Goal: Task Accomplishment & Management: Manage account settings

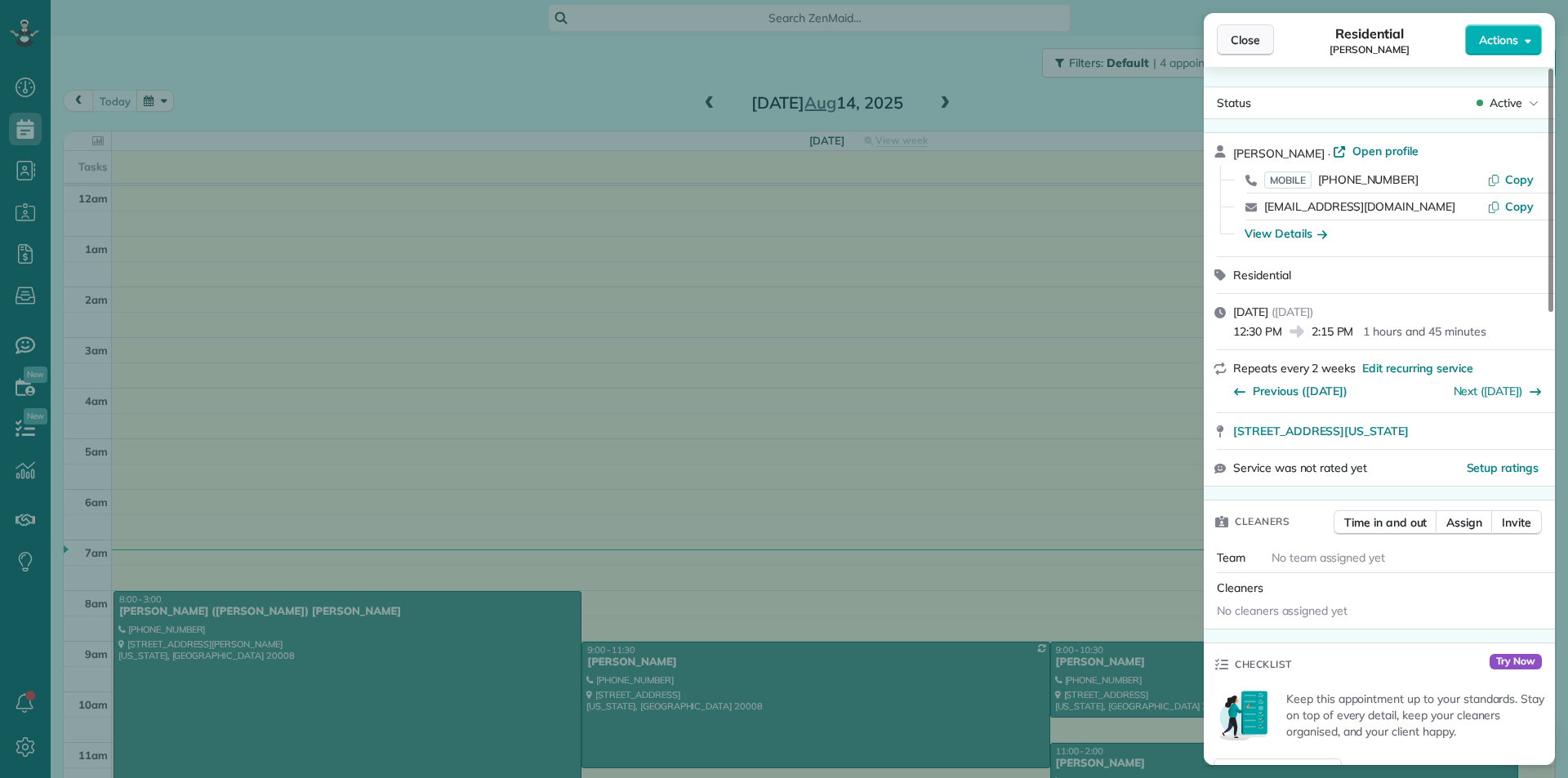
scroll to position [298, 0]
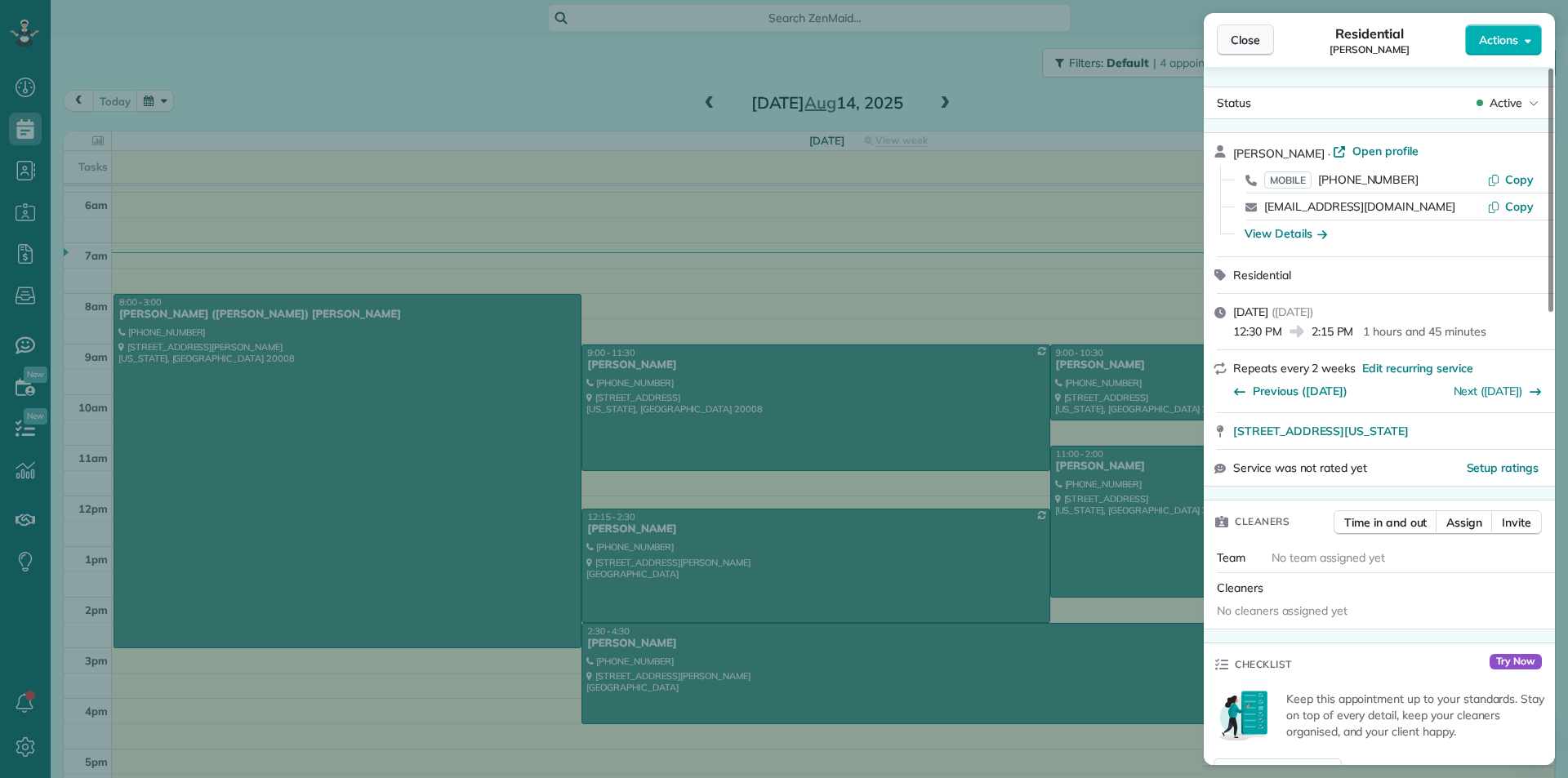
click at [1259, 38] on span "Close" at bounding box center [1245, 40] width 29 height 16
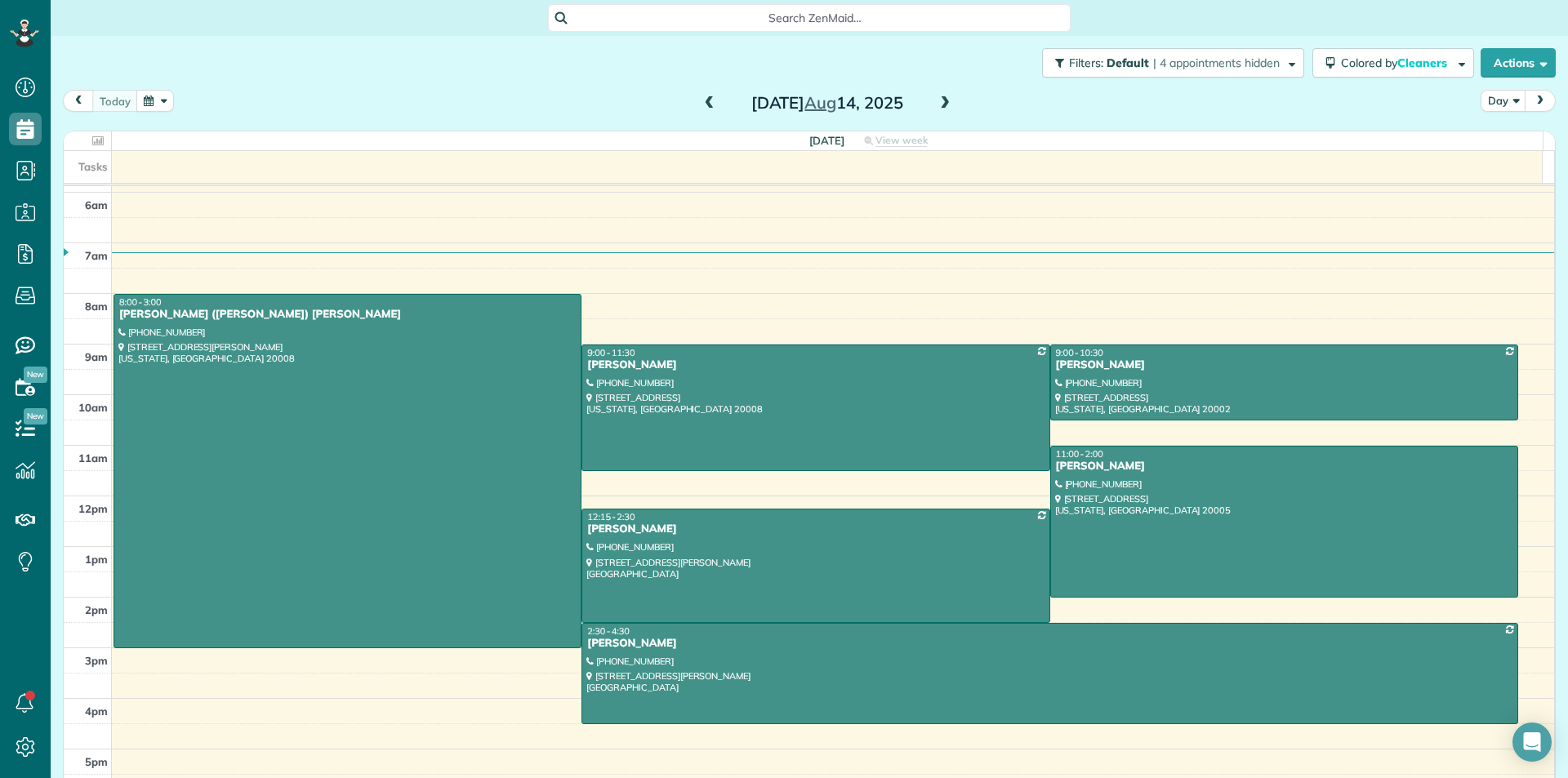
click at [707, 105] on span at bounding box center [709, 104] width 18 height 14
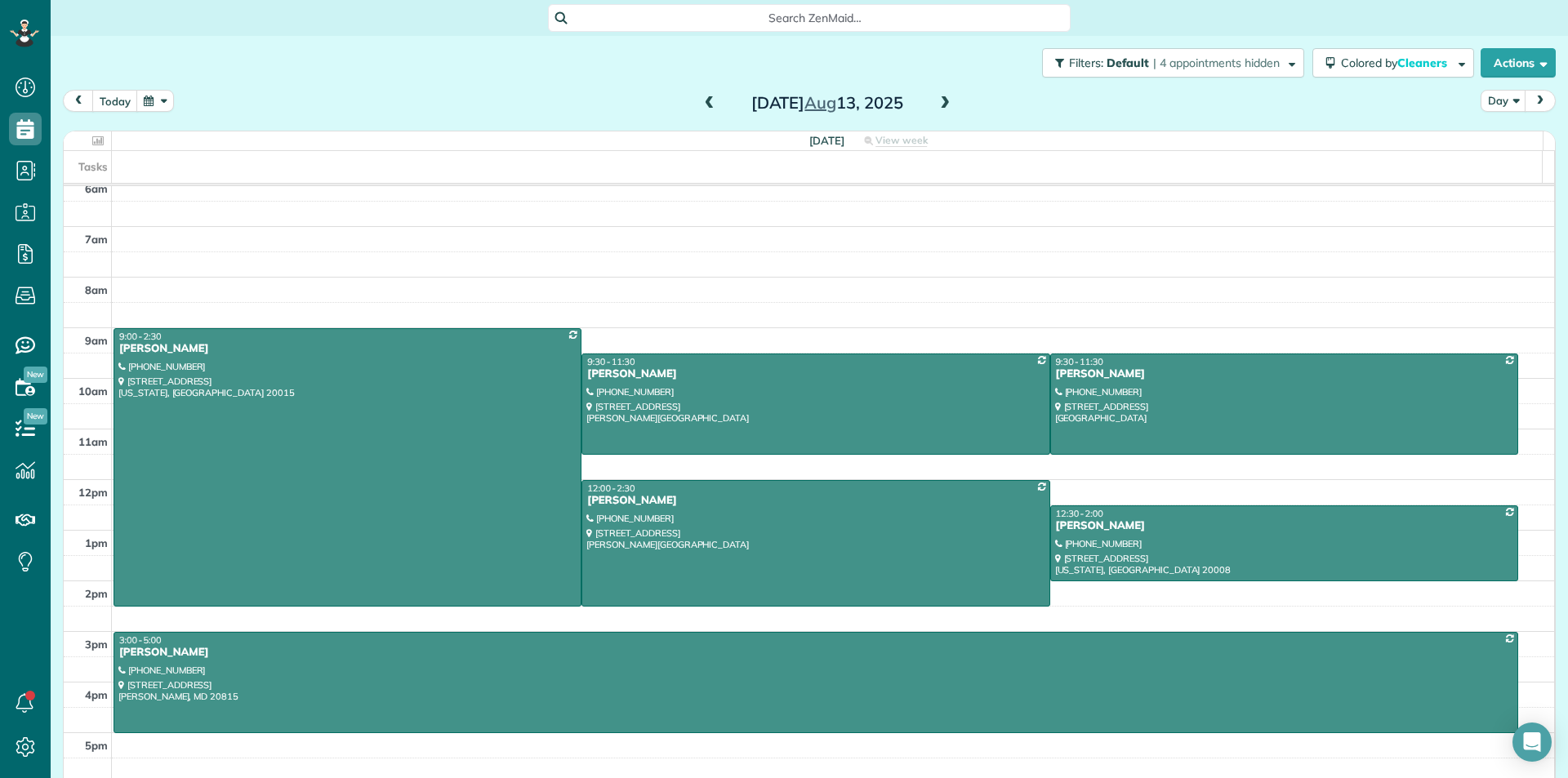
click at [936, 106] on span at bounding box center [945, 104] width 18 height 14
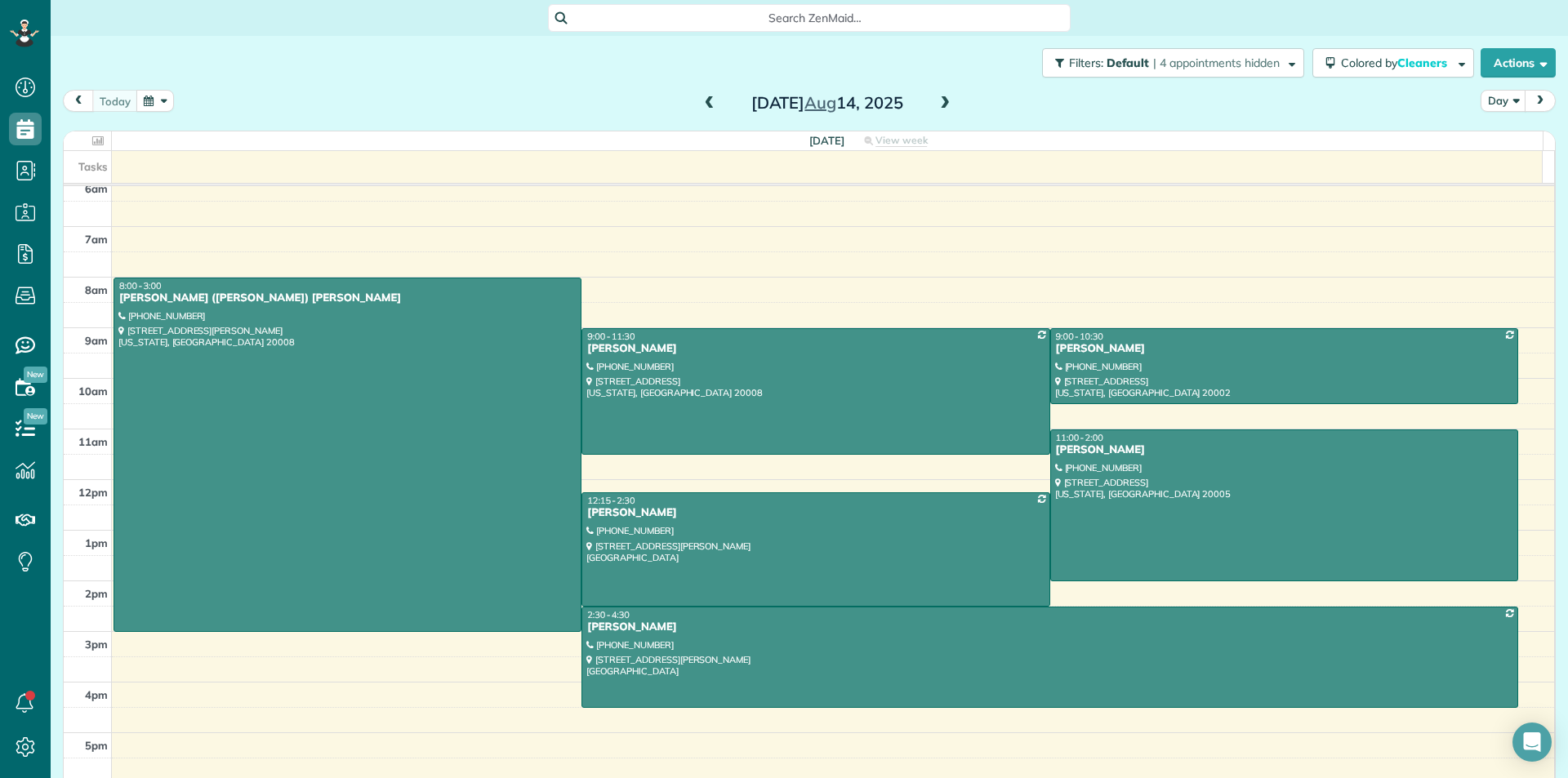
click at [943, 112] on span at bounding box center [945, 103] width 18 height 24
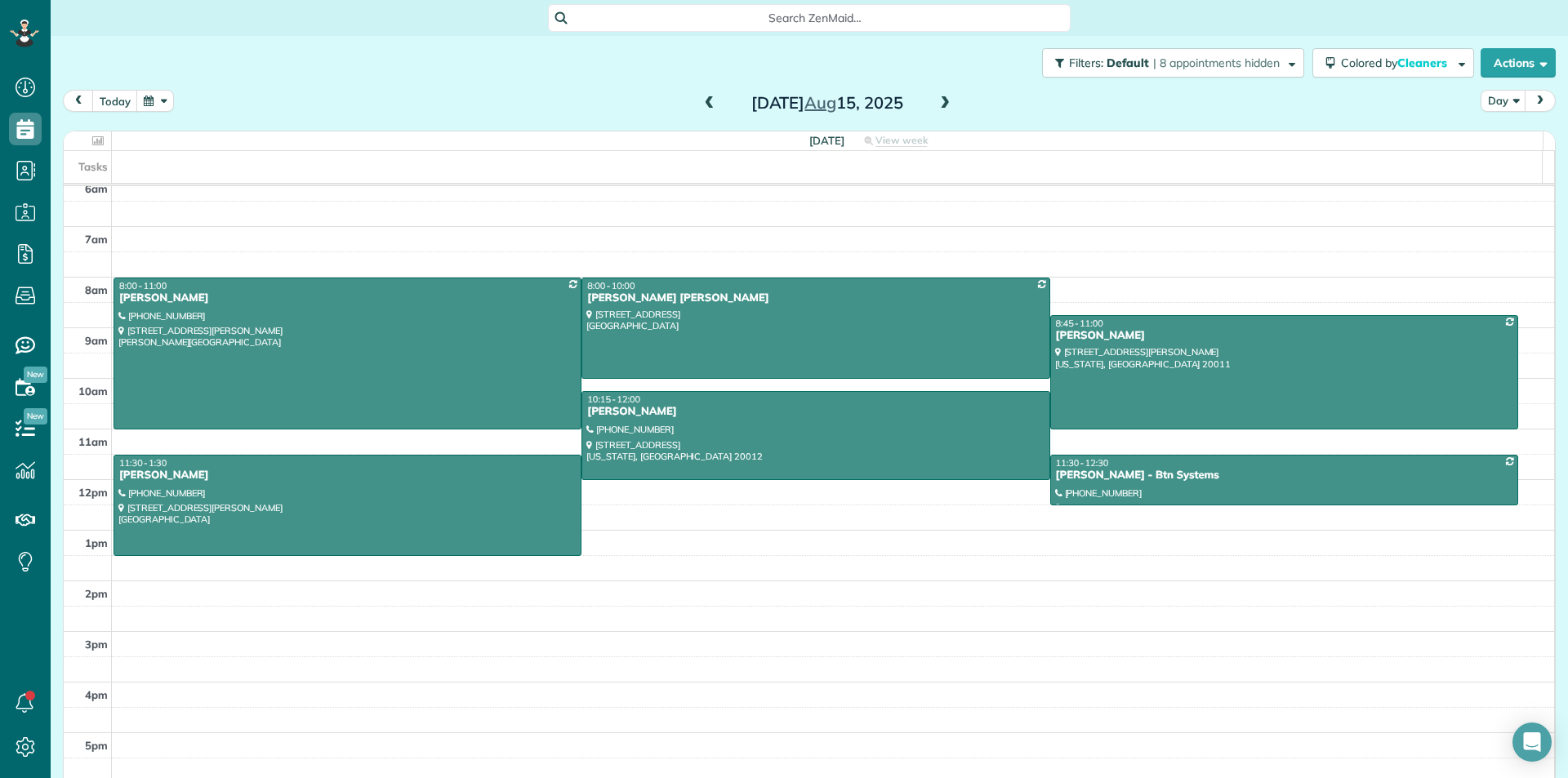
click at [943, 112] on span at bounding box center [945, 103] width 18 height 24
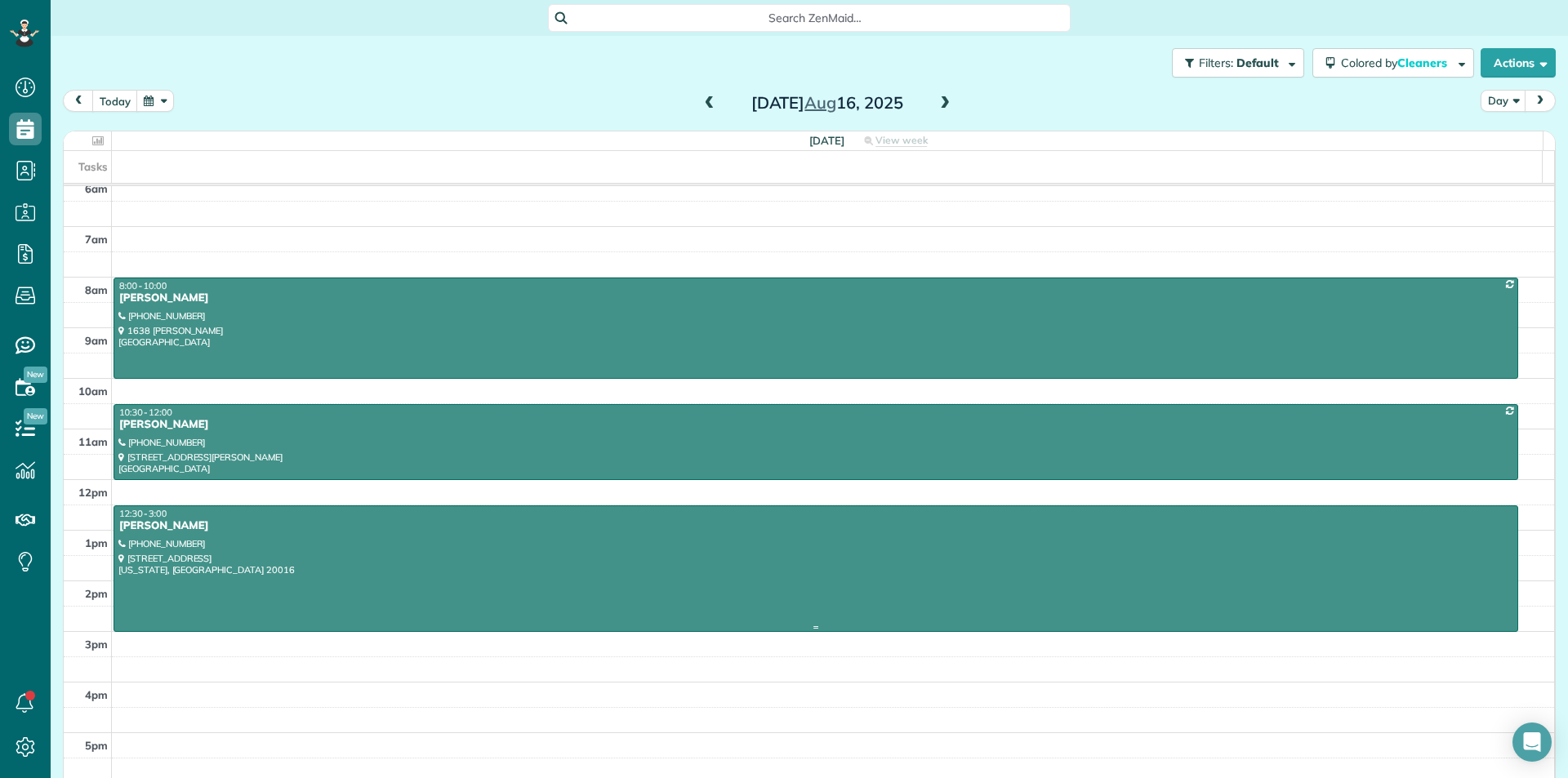
click at [482, 549] on div at bounding box center [815, 569] width 1403 height 125
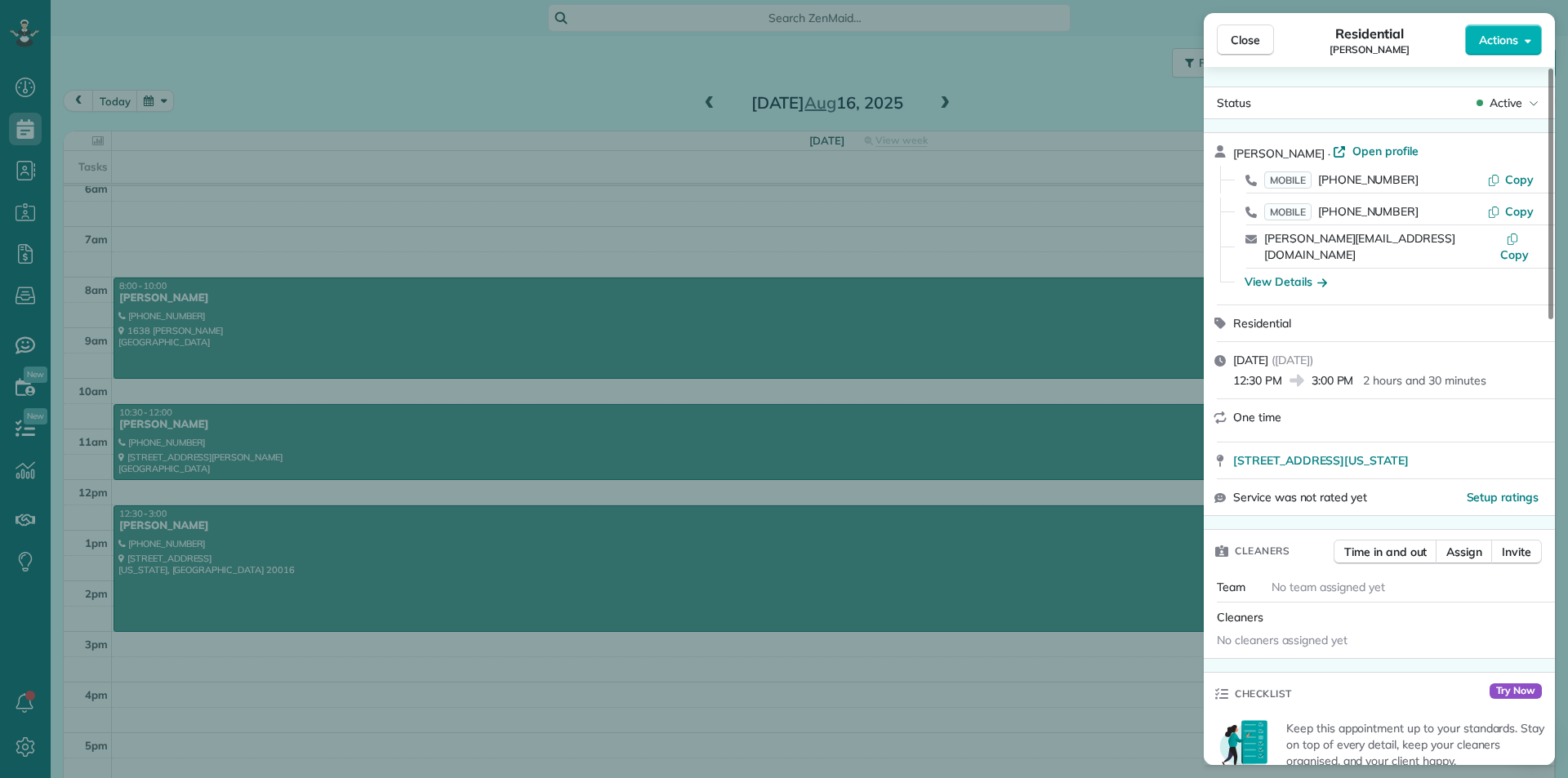
click at [897, 176] on div "Close Residential [PERSON_NAME] Actions Status Active [PERSON_NAME] · Open prof…" at bounding box center [784, 389] width 1568 height 778
